Goal: Task Accomplishment & Management: Use online tool/utility

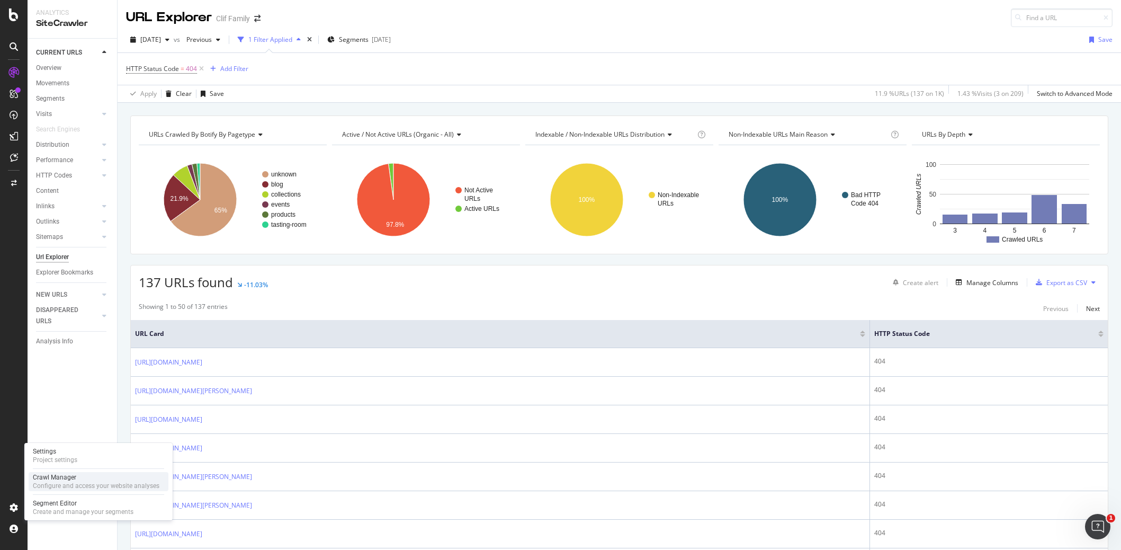
click at [88, 482] on div "Configure and access your website analyses" at bounding box center [96, 485] width 127 height 8
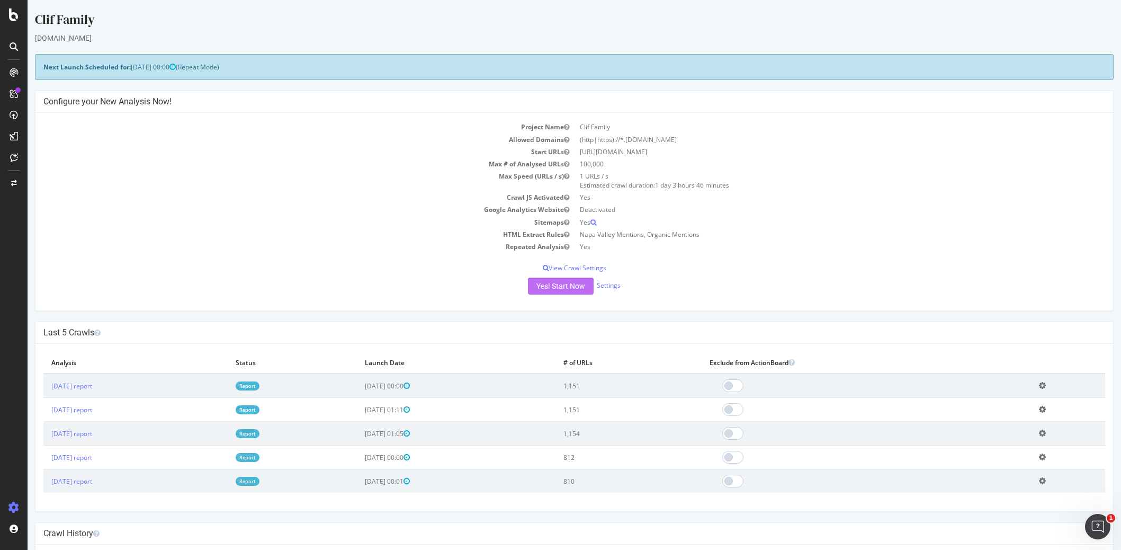
click at [555, 284] on button "Yes! Start Now" at bounding box center [561, 285] width 66 height 17
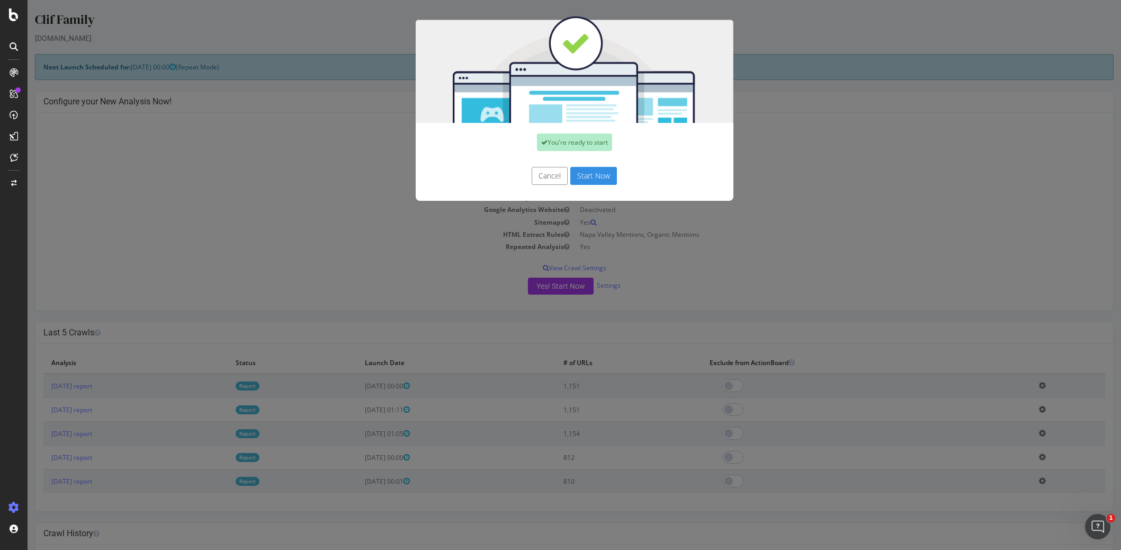
click at [597, 177] on button "Start Now" at bounding box center [593, 176] width 47 height 18
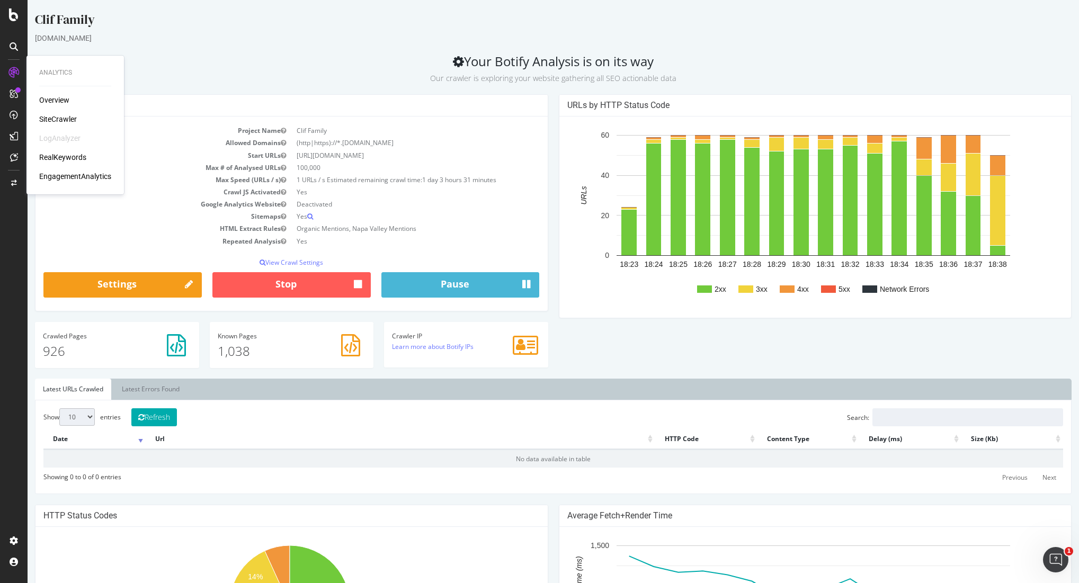
click at [67, 115] on div "SiteCrawler" at bounding box center [58, 119] width 38 height 11
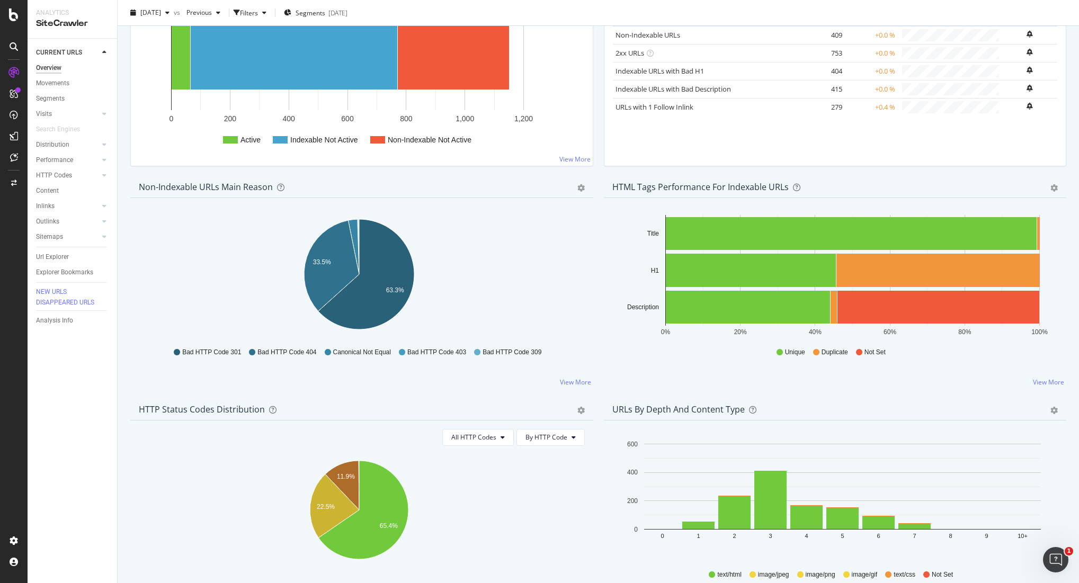
scroll to position [371, 0]
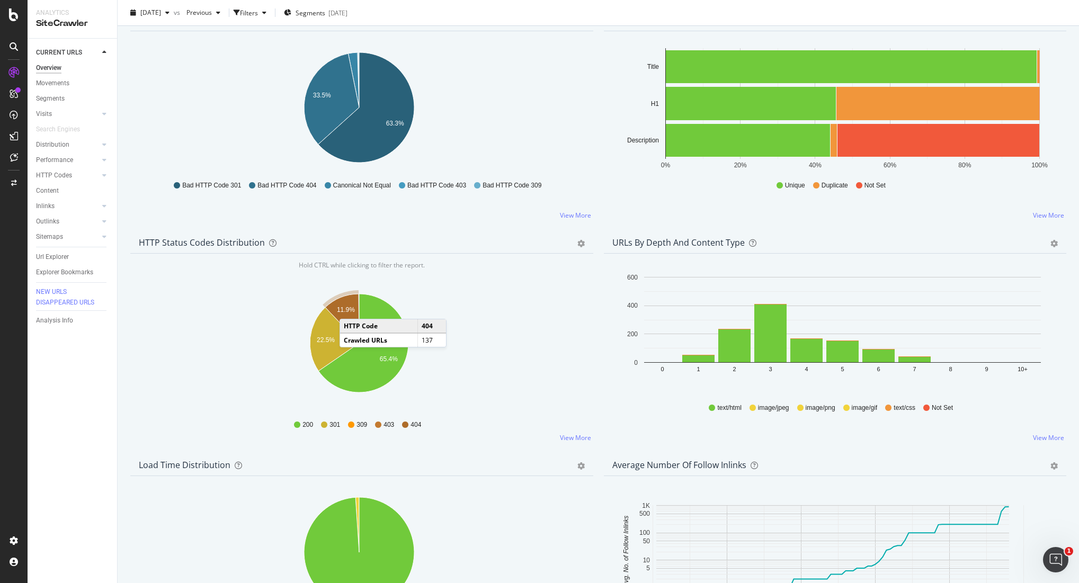
click at [351, 311] on text "11.9%" at bounding box center [346, 309] width 18 height 7
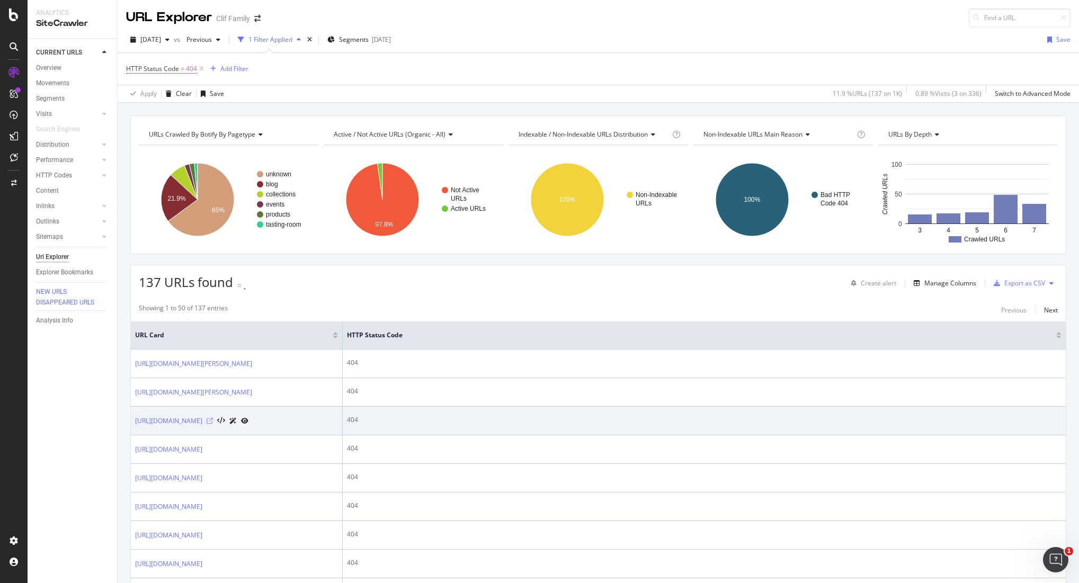
click at [213, 424] on icon at bounding box center [210, 421] width 6 height 6
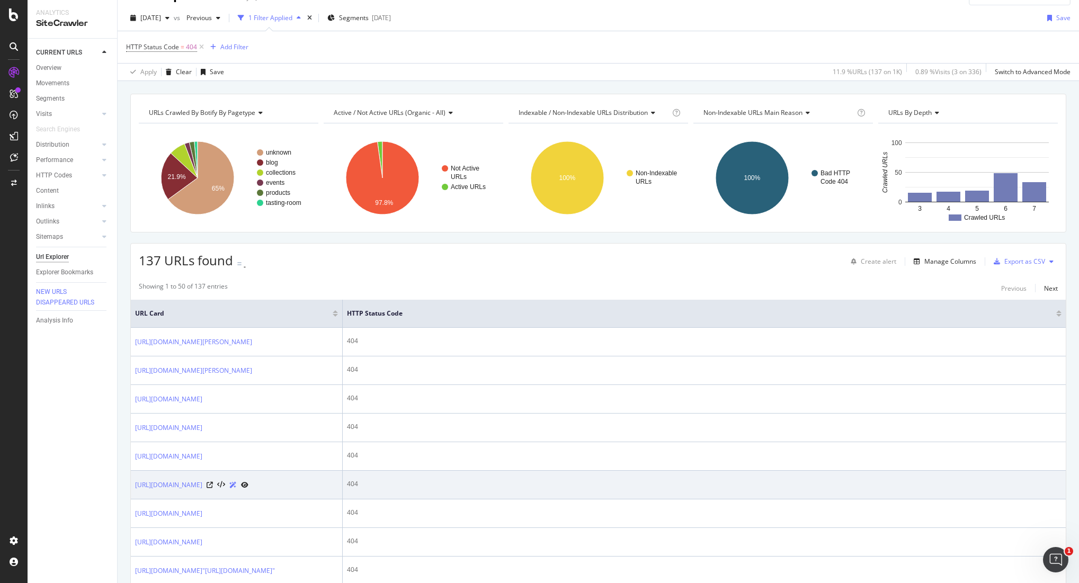
scroll to position [106, 0]
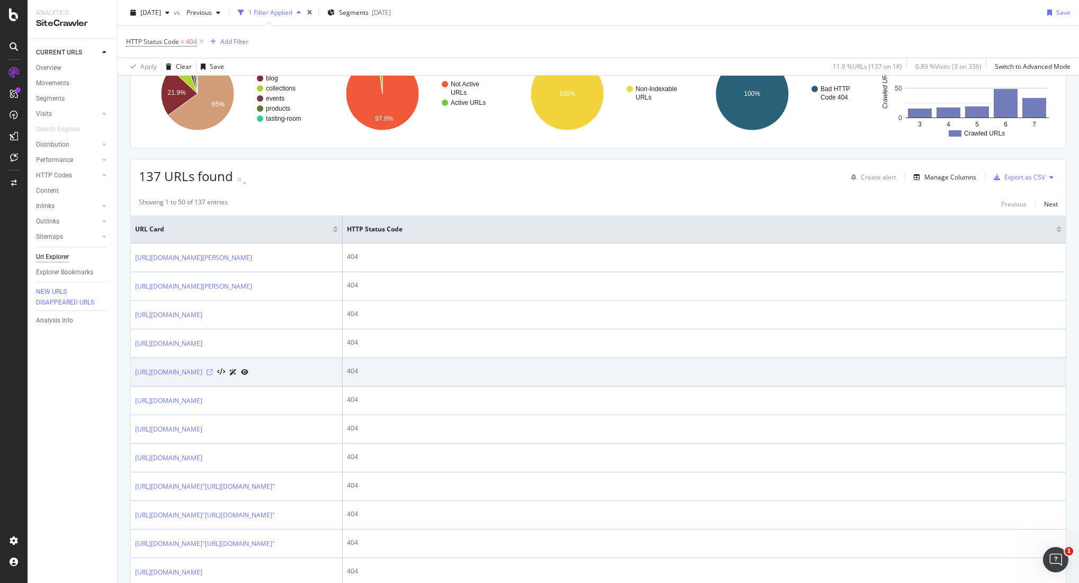
click at [213, 375] on icon at bounding box center [210, 372] width 6 height 6
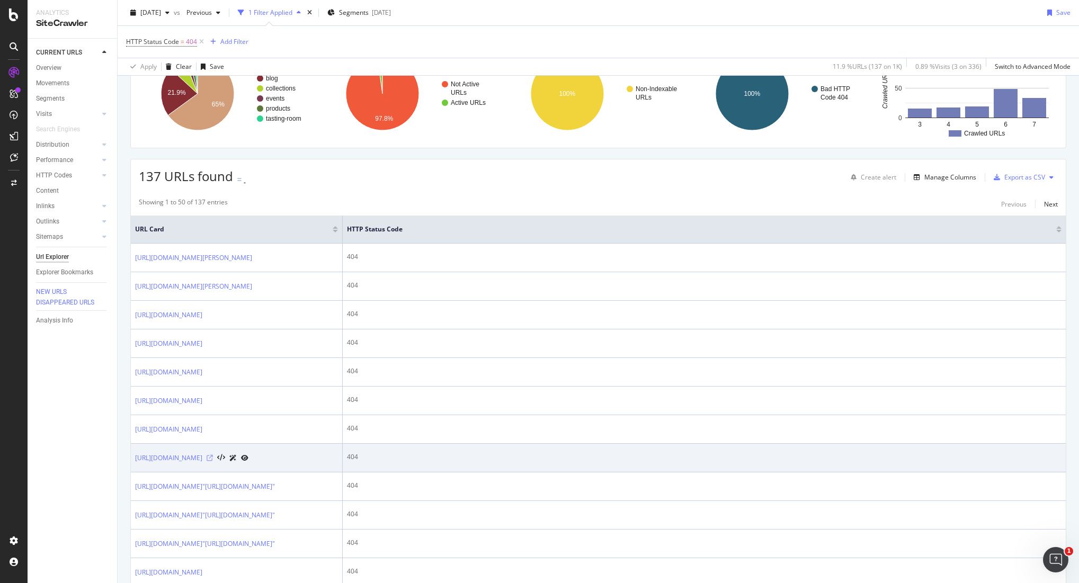
click at [213, 461] on icon at bounding box center [210, 458] width 6 height 6
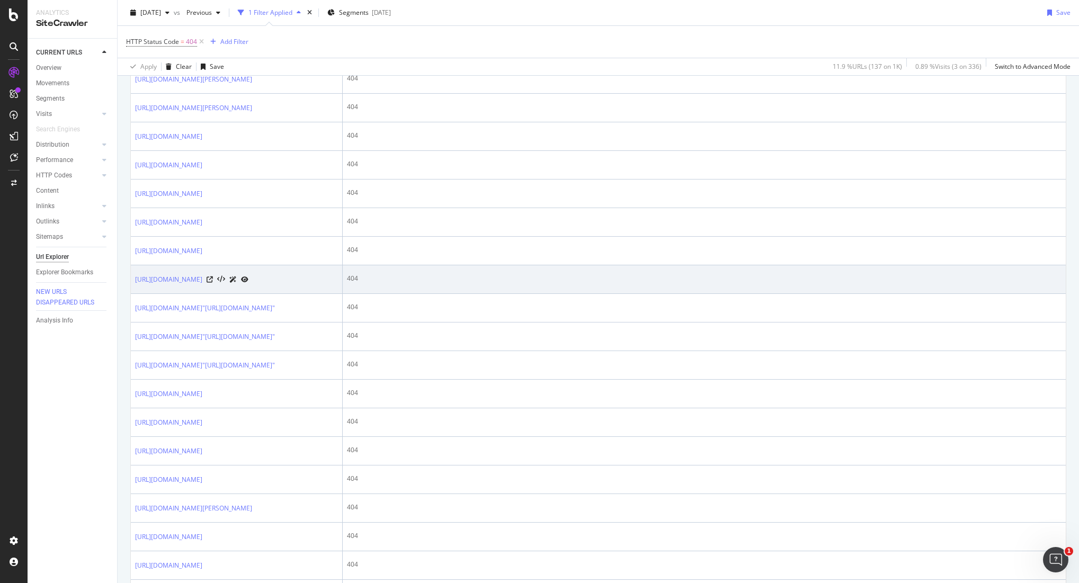
scroll to position [318, 0]
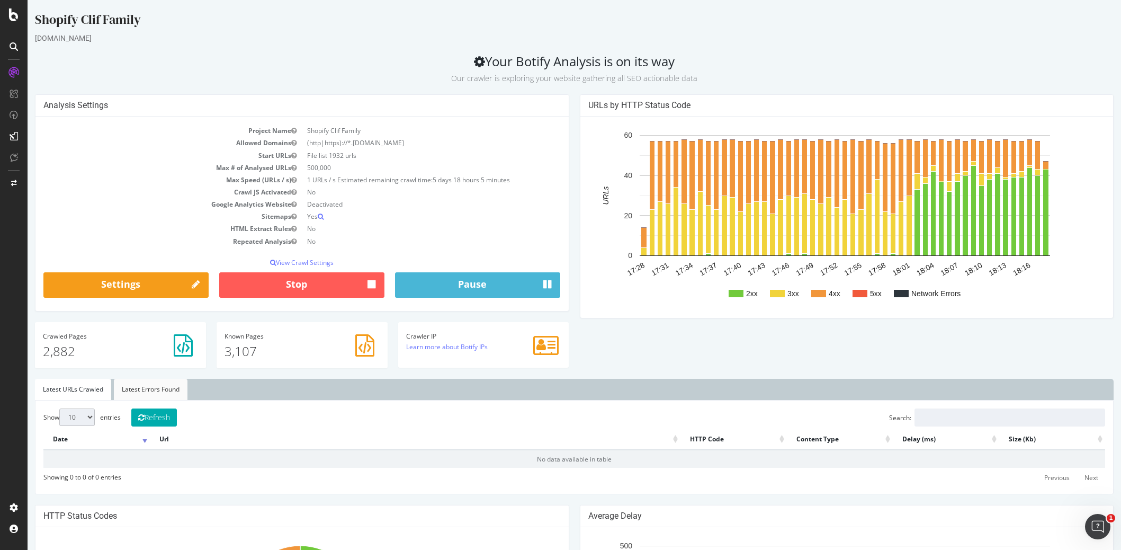
click at [145, 390] on link "Latest Errors Found" at bounding box center [151, 389] width 74 height 21
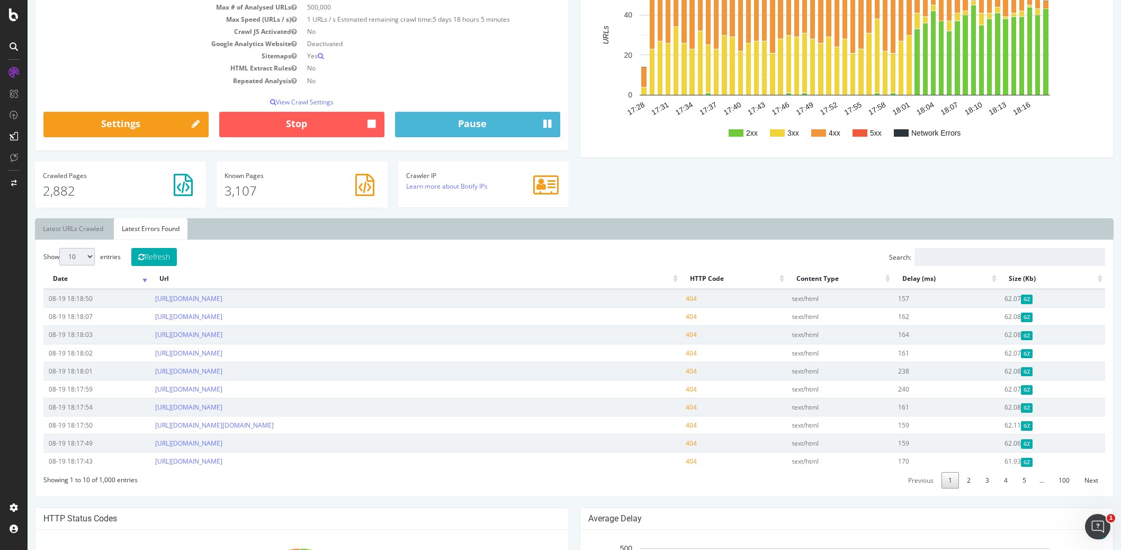
scroll to position [106, 0]
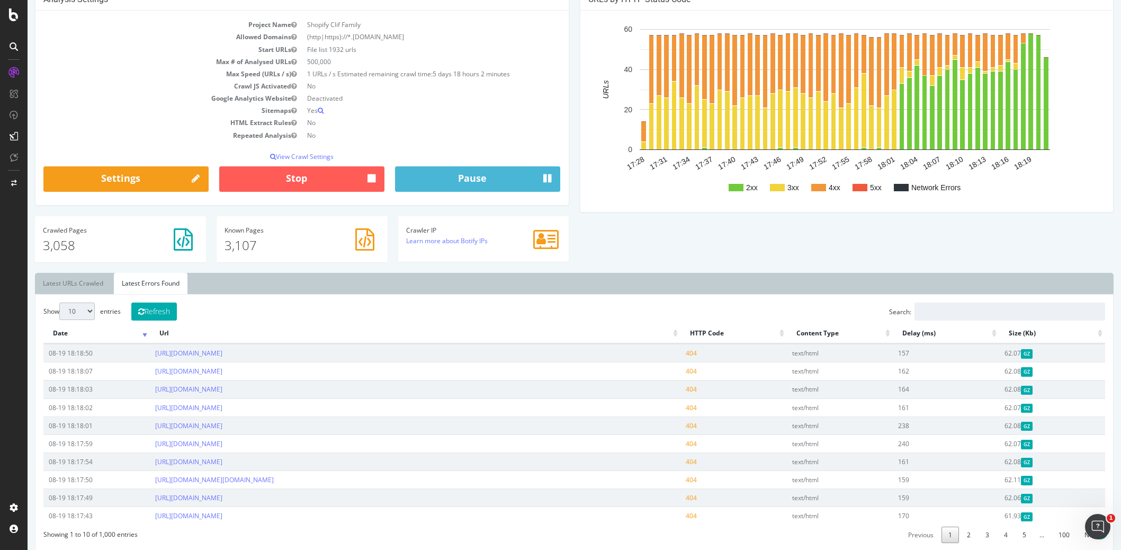
click at [911, 230] on div "Analysis Settings Project Name Shopify Clif Family Allowed Domains (http|https)…" at bounding box center [574, 130] width 1089 height 284
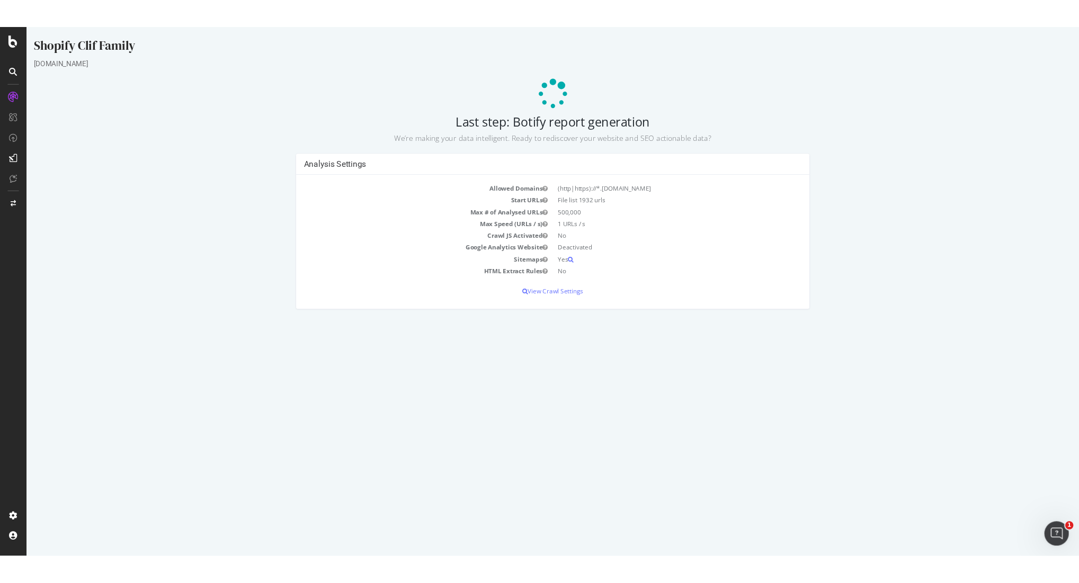
scroll to position [0, 0]
